Goal: Task Accomplishment & Management: Use online tool/utility

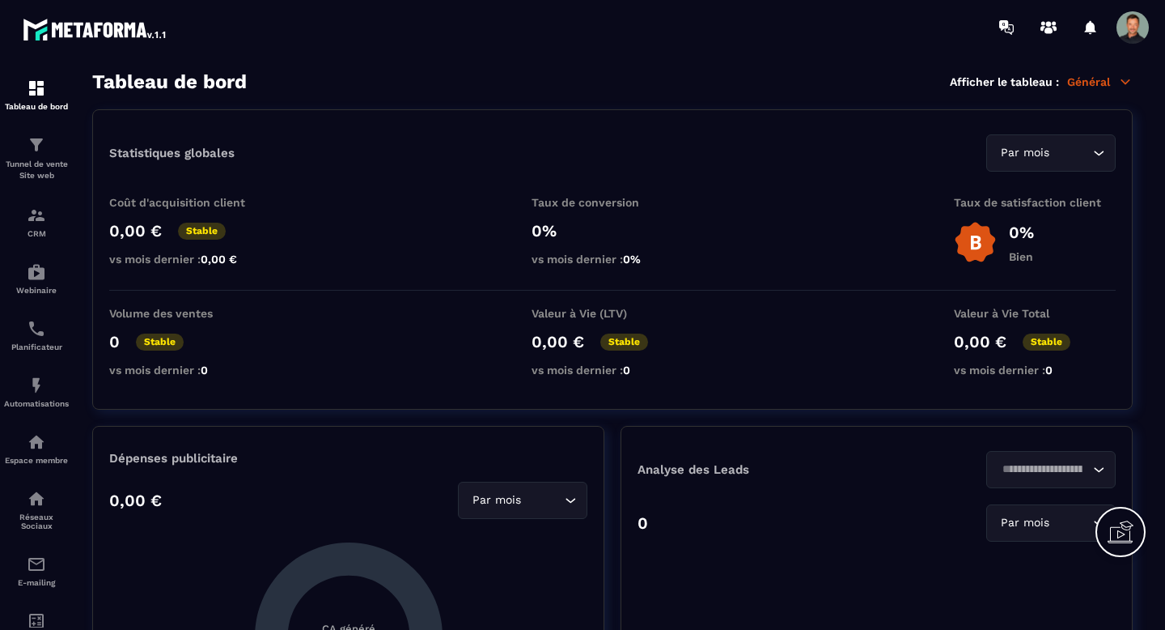
click at [31, 158] on div "Tunnel de vente Site web" at bounding box center [36, 158] width 65 height 46
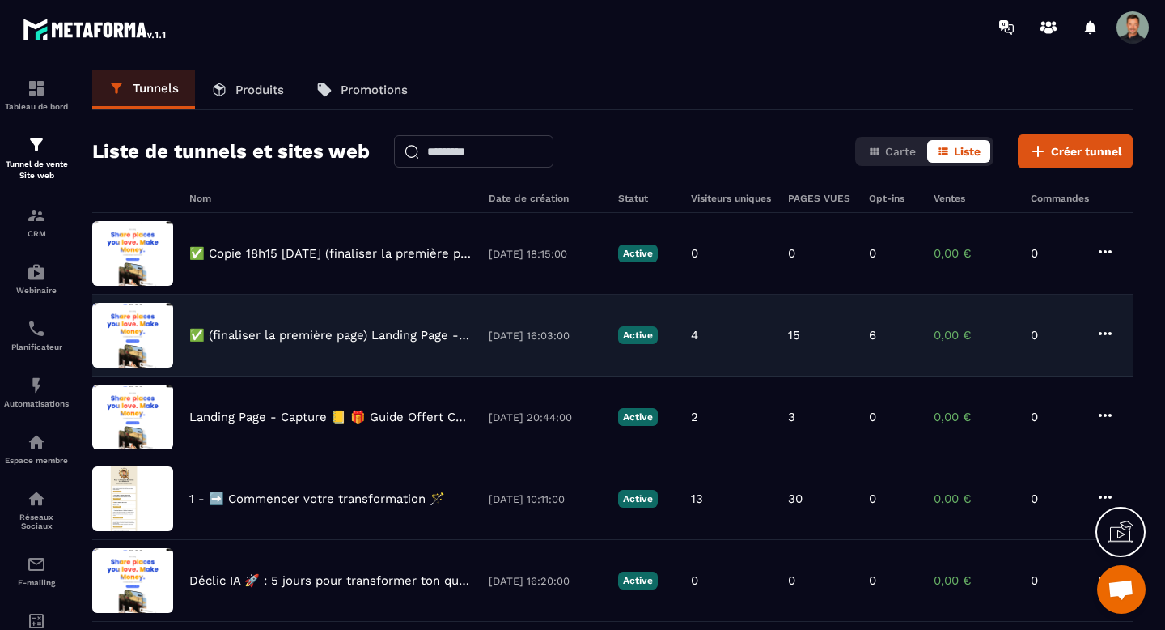
click at [329, 334] on p "✅ (finaliser la première page) Landing Page - Capture 📒 🎁 Guide Offert Core - C…" at bounding box center [330, 335] width 283 height 15
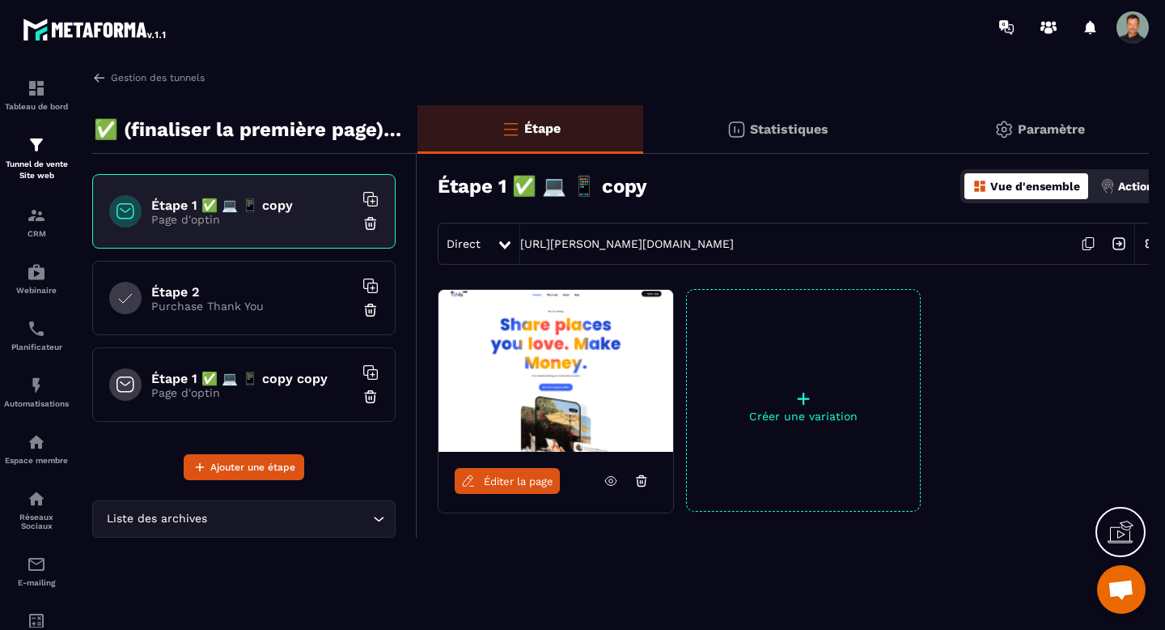
click at [371, 396] on img at bounding box center [371, 396] width 16 height 16
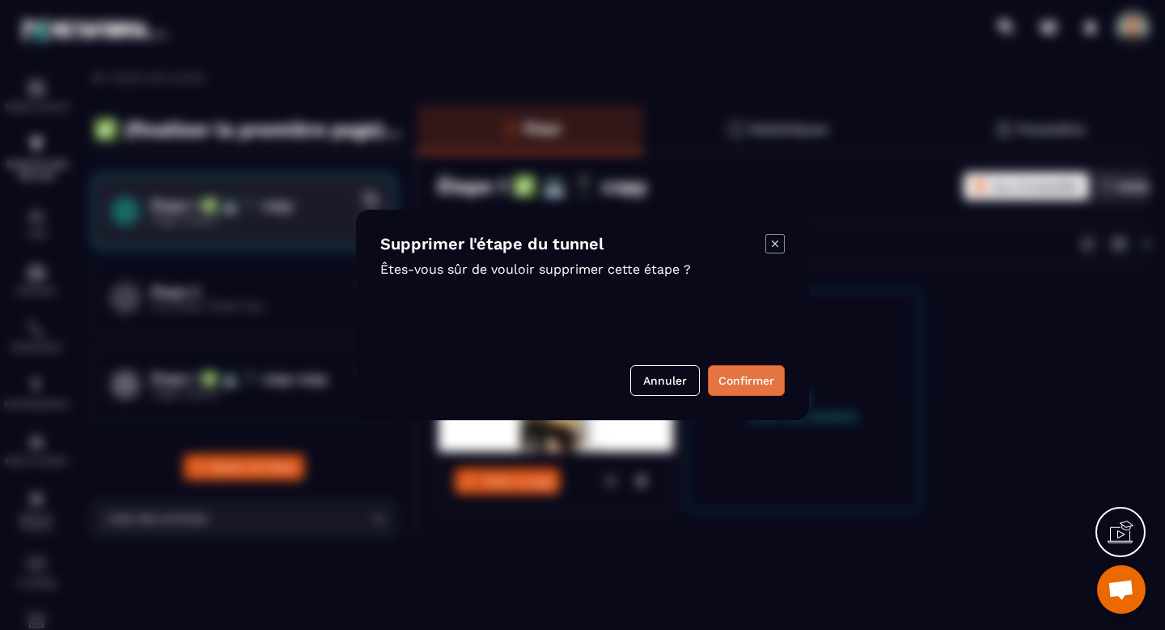
click at [743, 376] on button "Confirmer" at bounding box center [746, 380] width 77 height 31
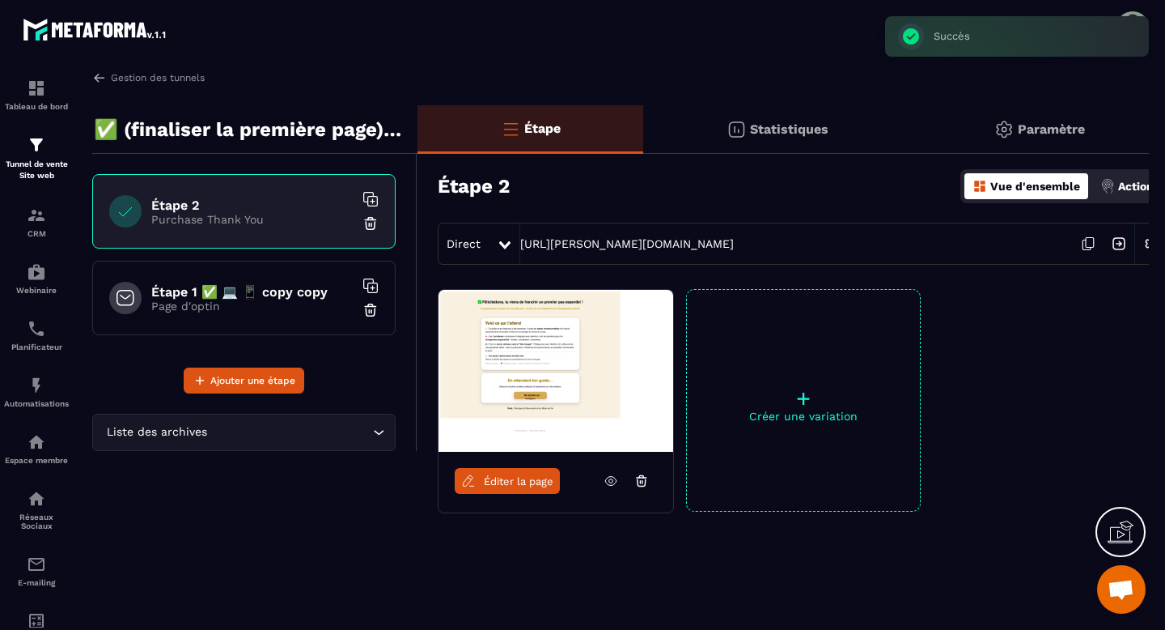
click at [309, 431] on input "Search for option" at bounding box center [289, 432] width 159 height 18
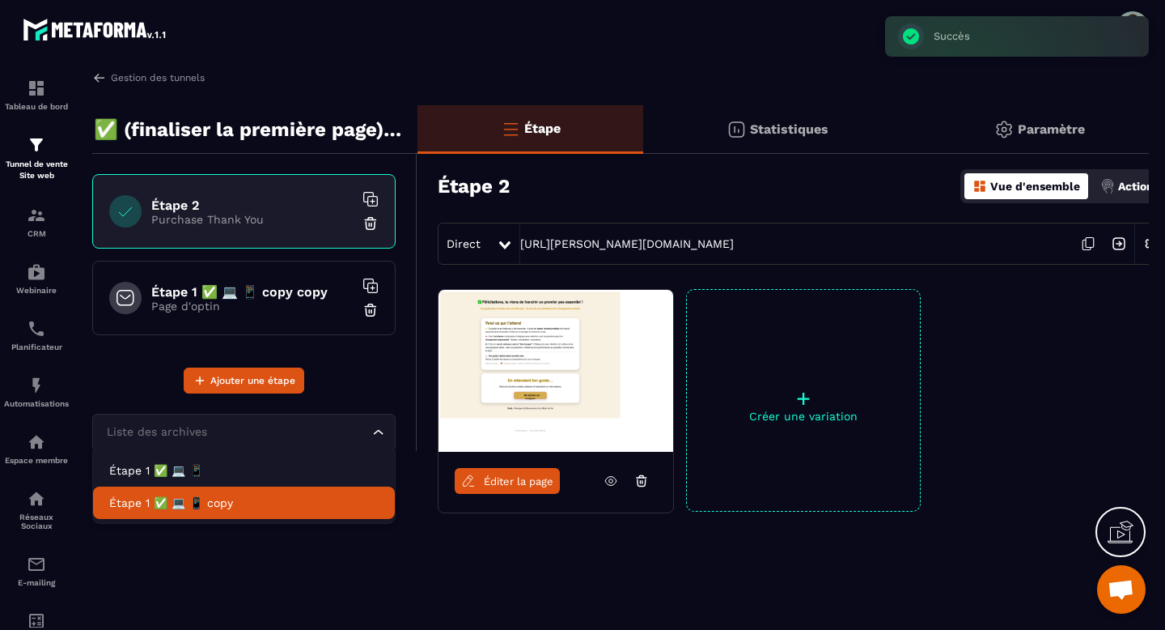
click at [241, 504] on p "Étape 1 ✅ 💻 📱 copy" at bounding box center [244, 503] width 270 height 16
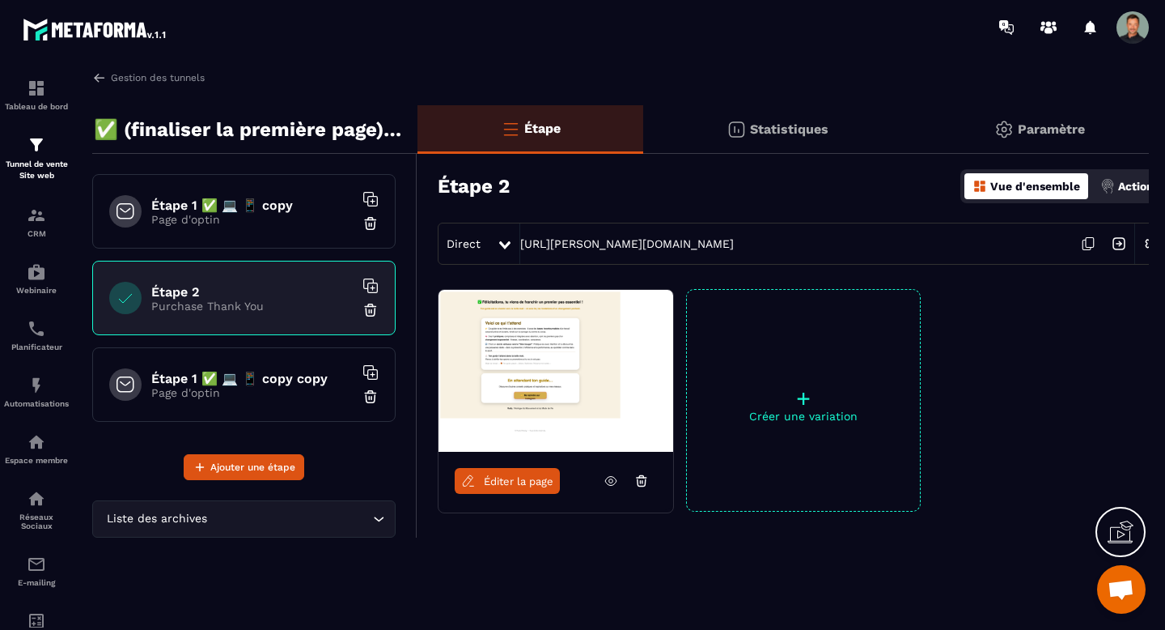
click at [331, 388] on p "Page d'optin" at bounding box center [252, 392] width 202 height 13
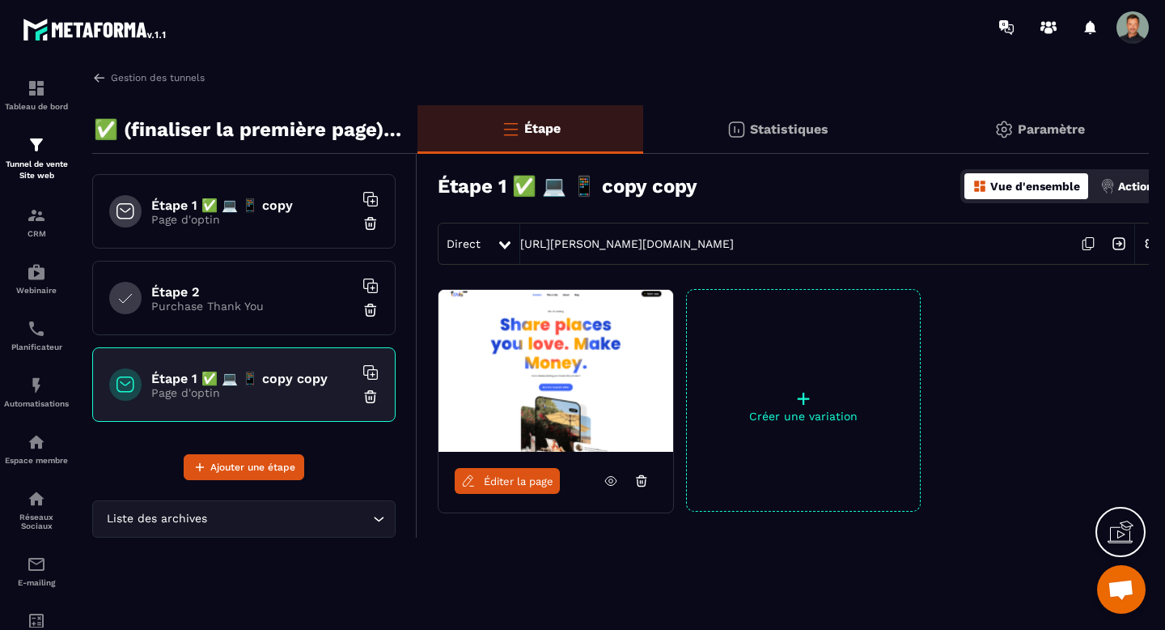
click at [371, 397] on img at bounding box center [371, 396] width 16 height 16
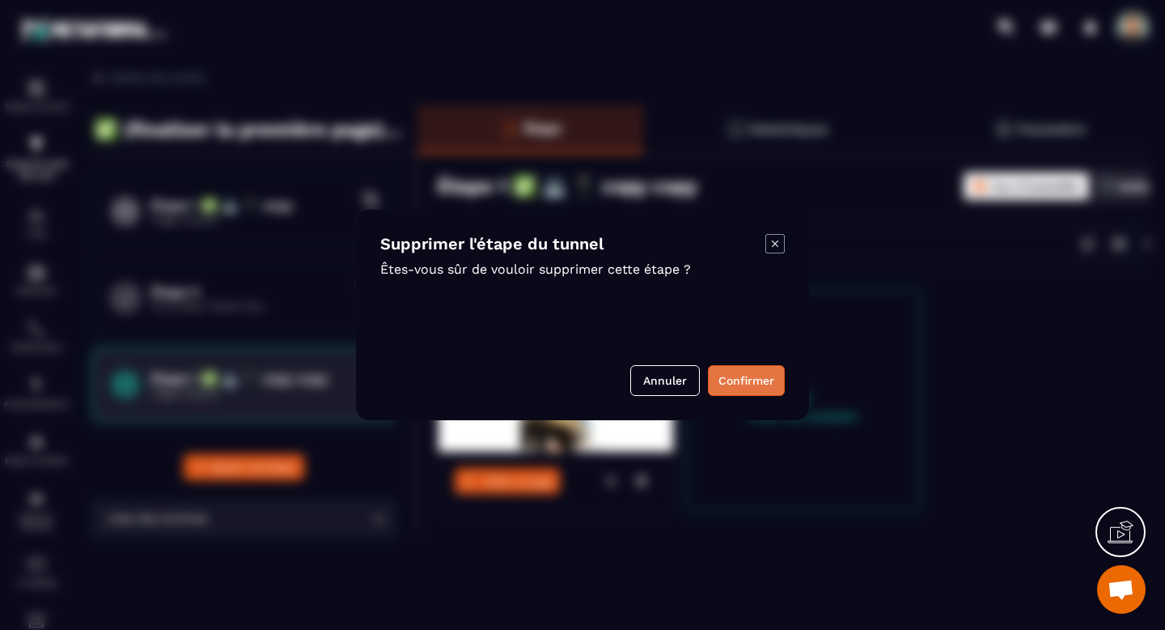
click at [766, 383] on button "Confirmer" at bounding box center [746, 380] width 77 height 31
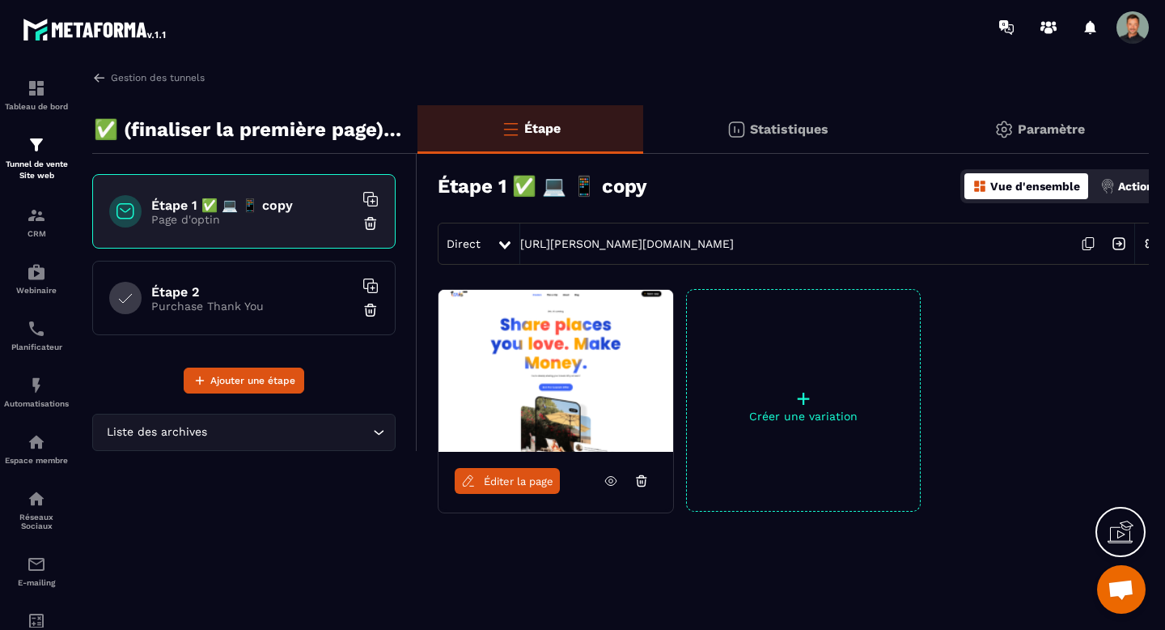
click at [496, 485] on span "Éditer la page" at bounding box center [519, 481] width 70 height 12
